Goal: Go to known website: Go to known website

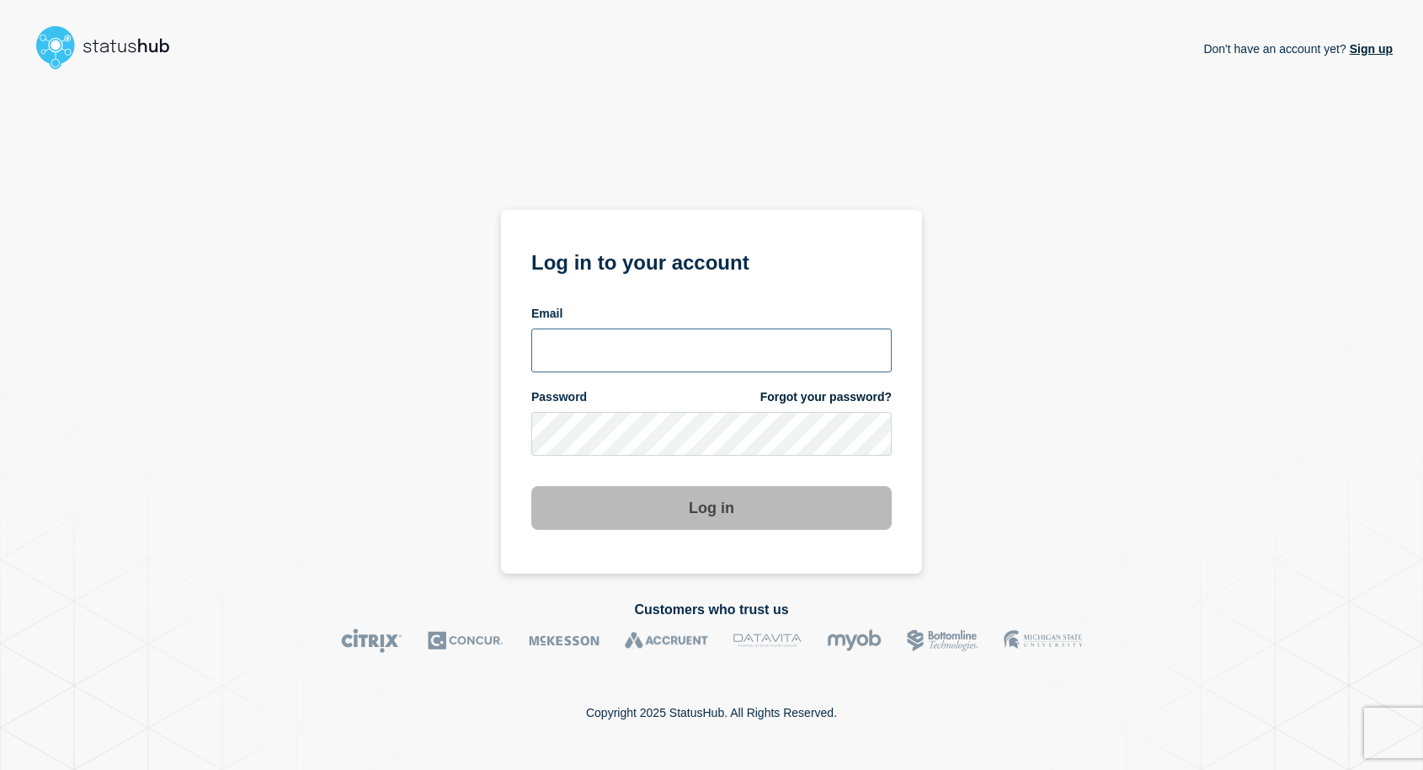
type input "mnewto5@clemson.edu"
click at [803, 512] on button "Log in" at bounding box center [711, 508] width 360 height 44
